Goal: Task Accomplishment & Management: Use online tool/utility

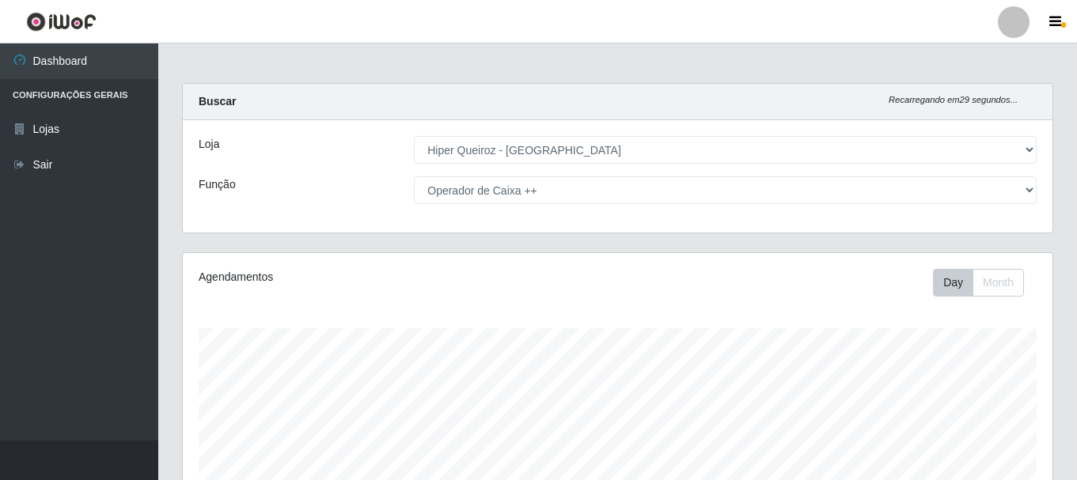
select select "513"
select select "73"
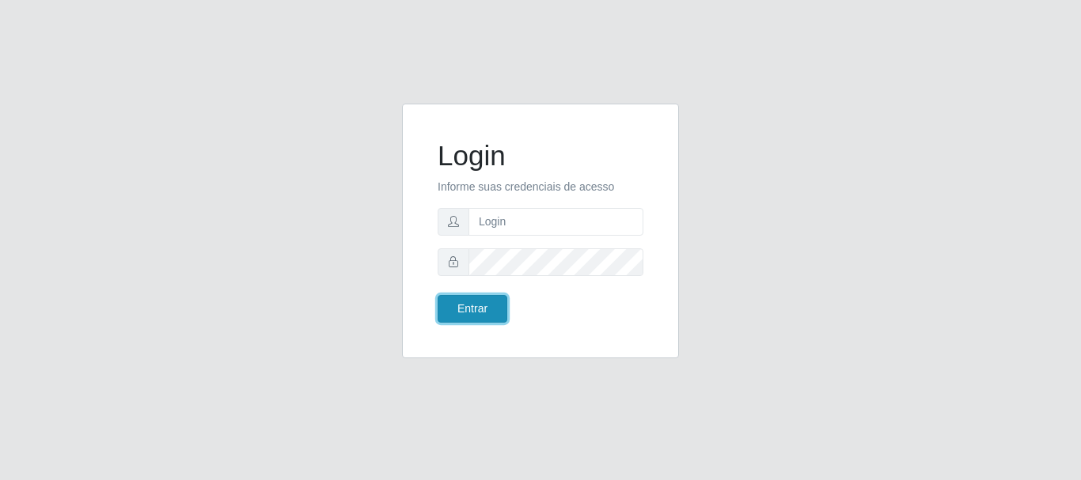
click at [472, 311] on button "Entrar" at bounding box center [473, 309] width 70 height 28
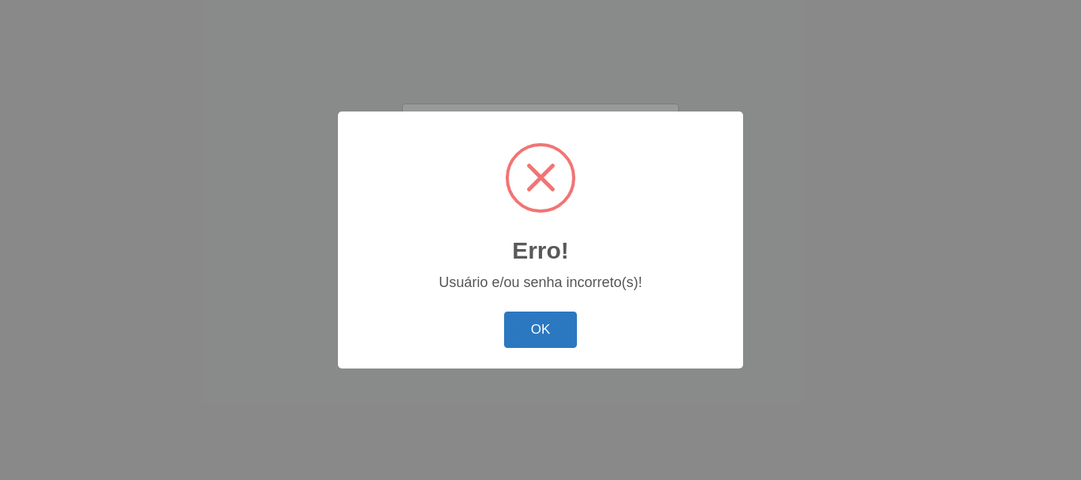
click at [521, 335] on button "OK" at bounding box center [541, 330] width 74 height 37
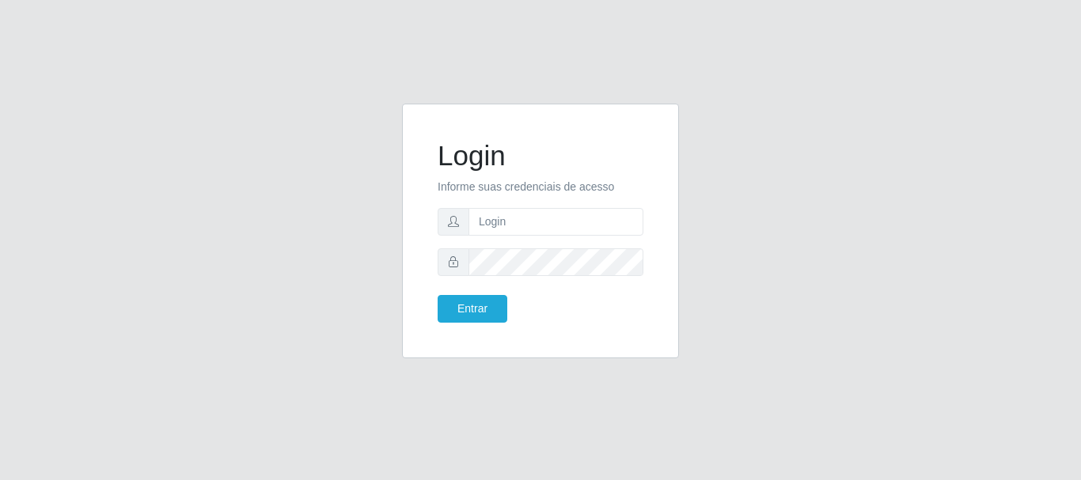
click at [217, 443] on div "Login Informe suas credenciais de acesso Entrar" at bounding box center [540, 240] width 1081 height 480
click at [508, 222] on input "text" at bounding box center [555, 222] width 175 height 28
type input "[EMAIL_ADDRESS][DOMAIN_NAME]"
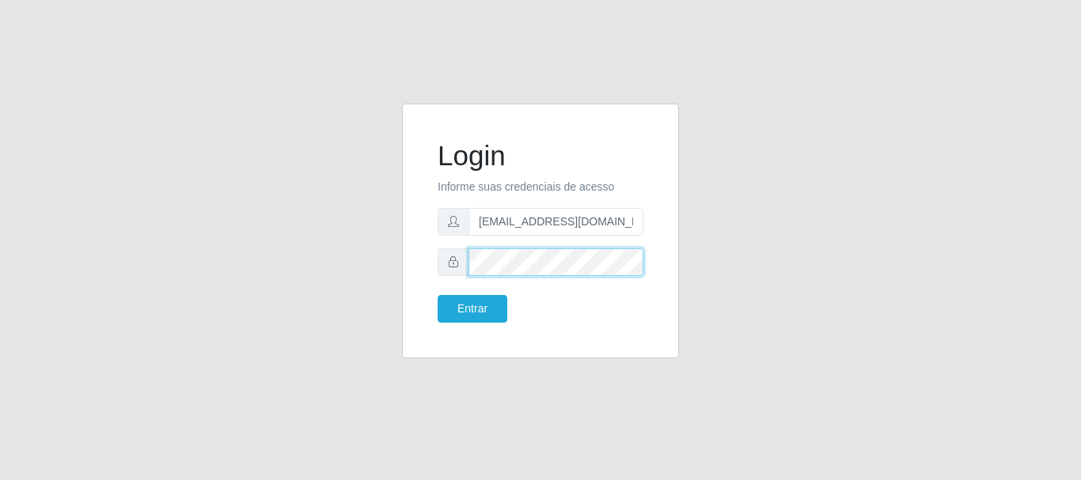
click at [438, 295] on button "Entrar" at bounding box center [473, 309] width 70 height 28
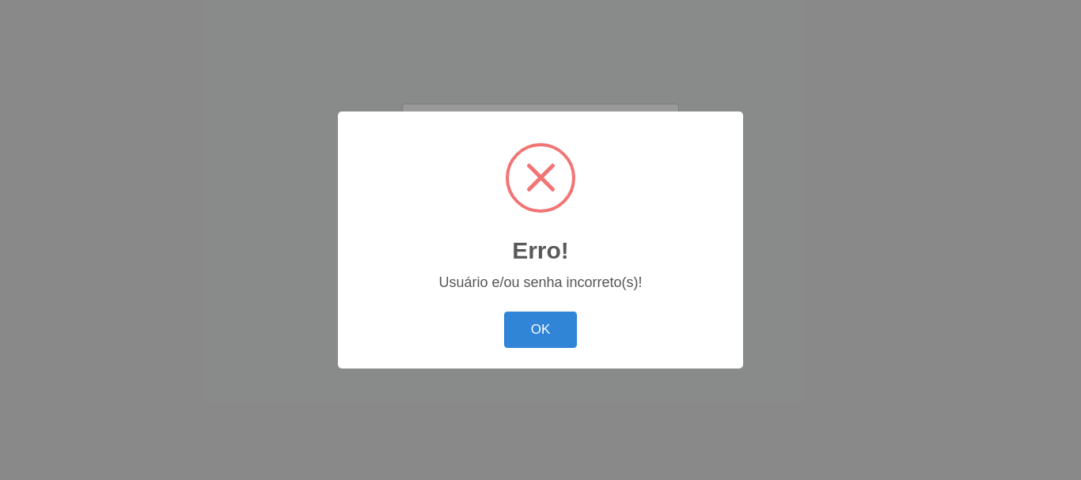
click at [504, 312] on button "OK" at bounding box center [541, 330] width 74 height 37
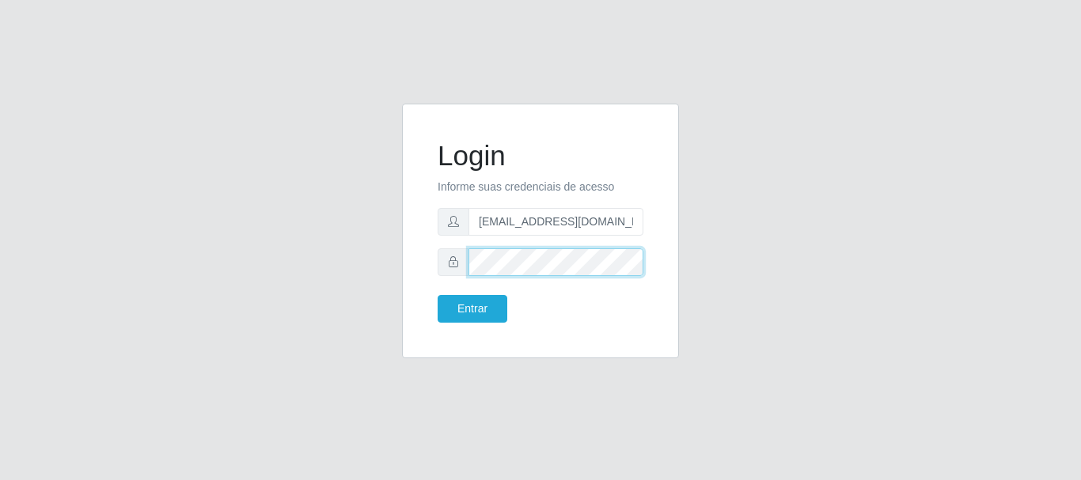
click at [438, 295] on button "Entrar" at bounding box center [473, 309] width 70 height 28
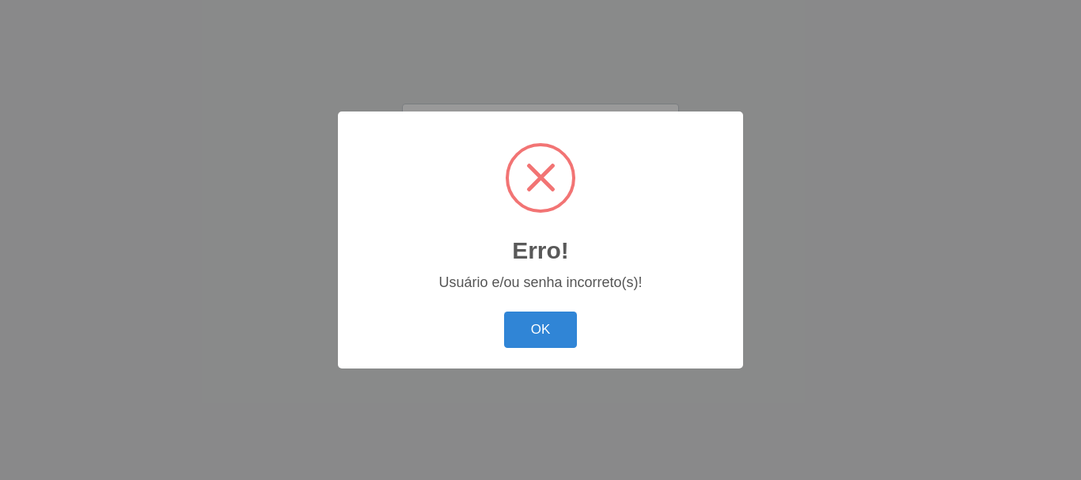
click at [504, 312] on button "OK" at bounding box center [541, 330] width 74 height 37
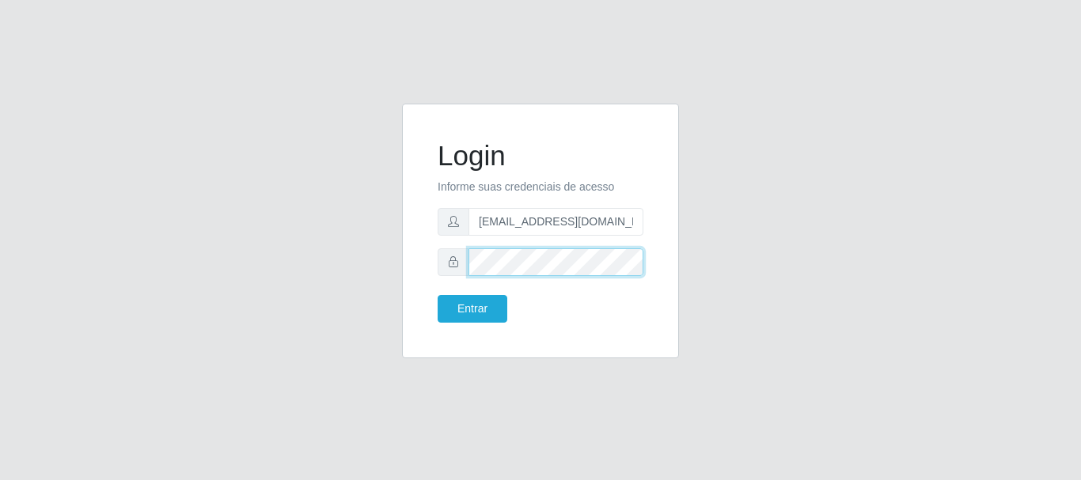
click at [438, 295] on button "Entrar" at bounding box center [473, 309] width 70 height 28
